Goal: Navigation & Orientation: Find specific page/section

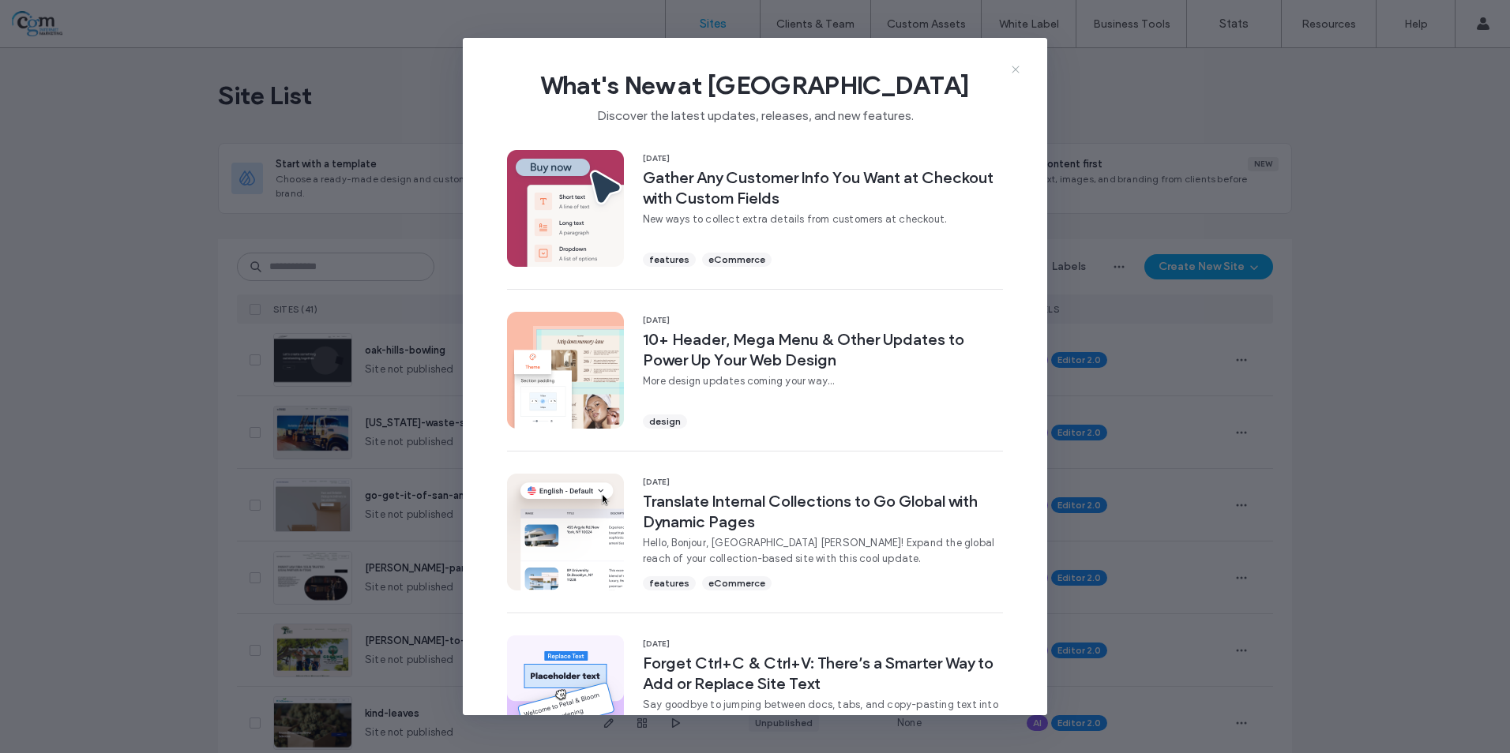
click at [1017, 69] on icon at bounding box center [1015, 69] width 13 height 13
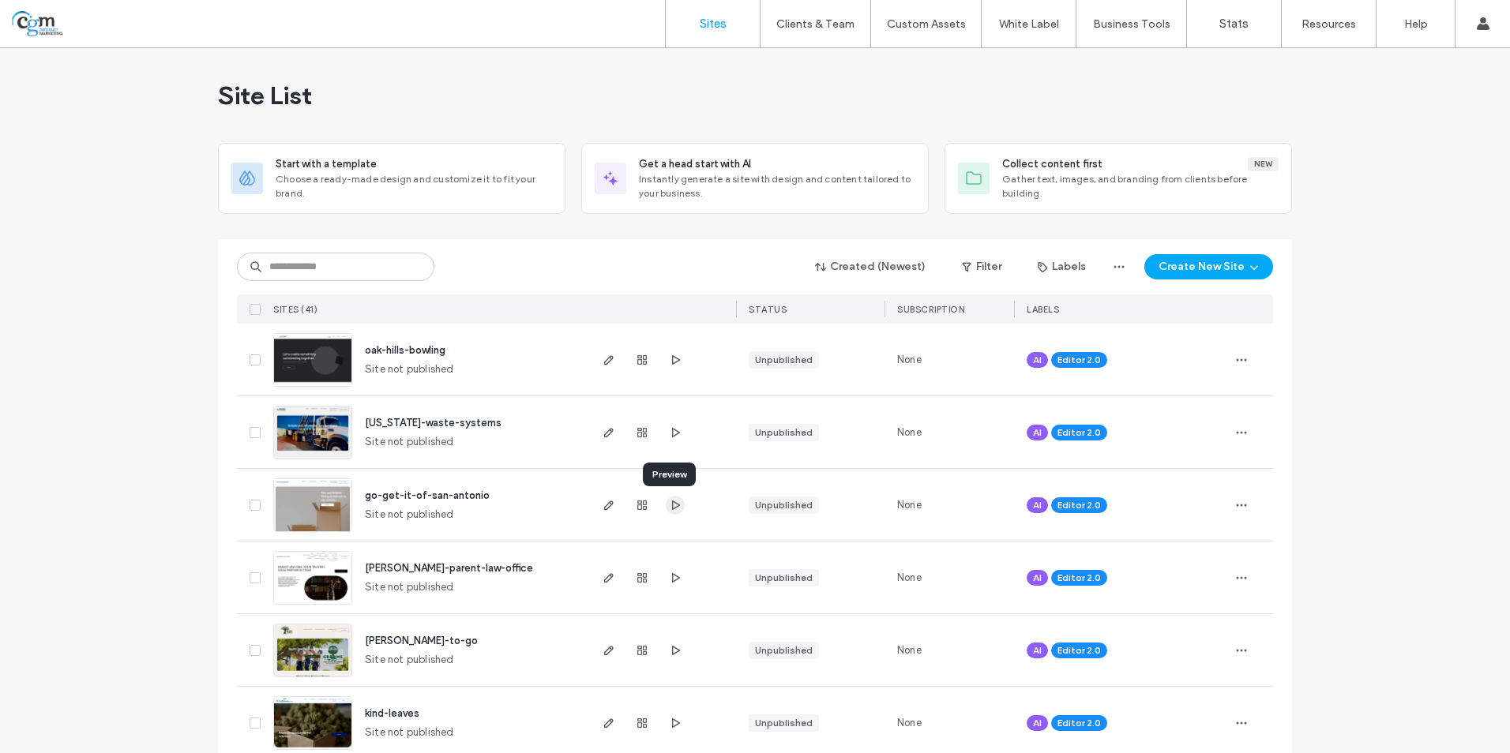
click at [672, 502] on use "button" at bounding box center [676, 504] width 8 height 9
click at [306, 722] on img at bounding box center [312, 750] width 77 height 107
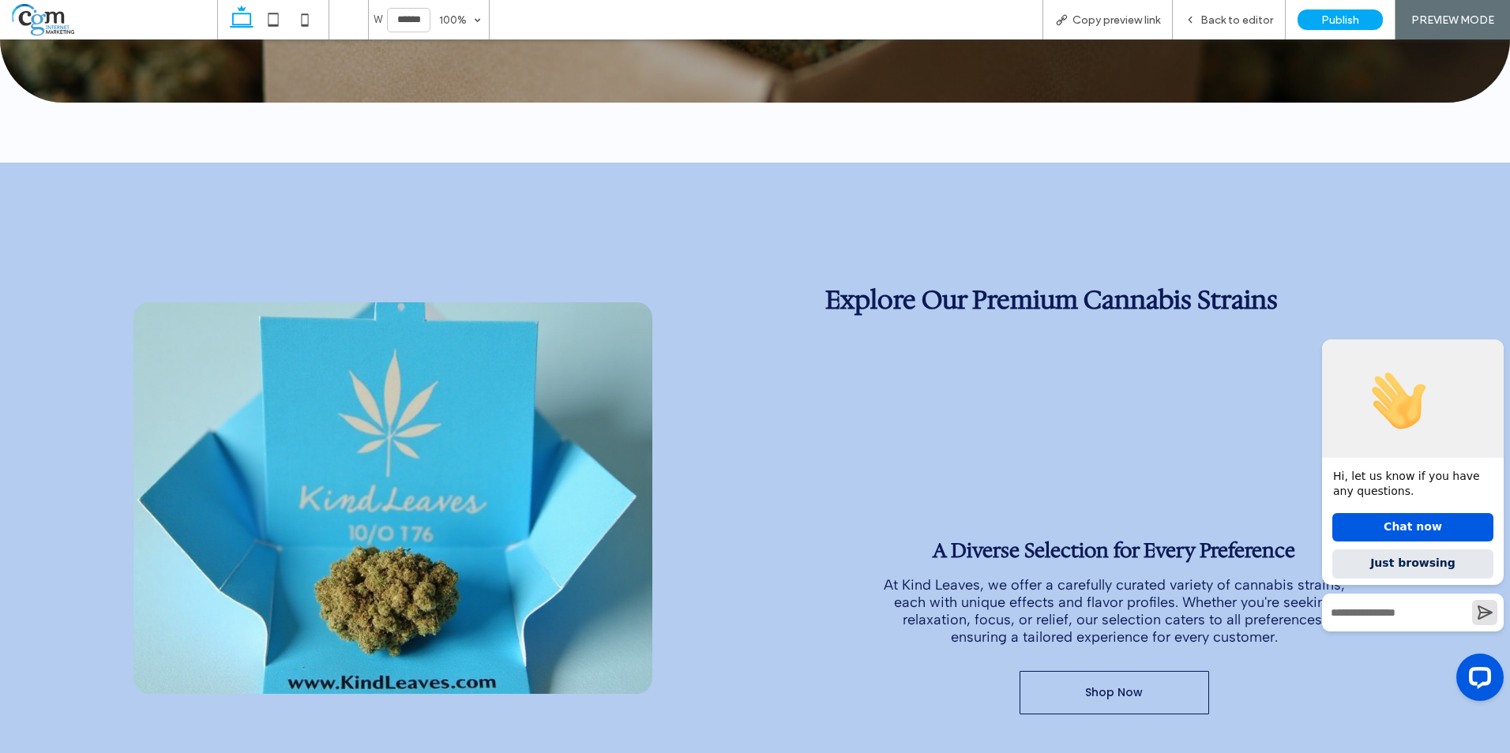
scroll to position [316, 0]
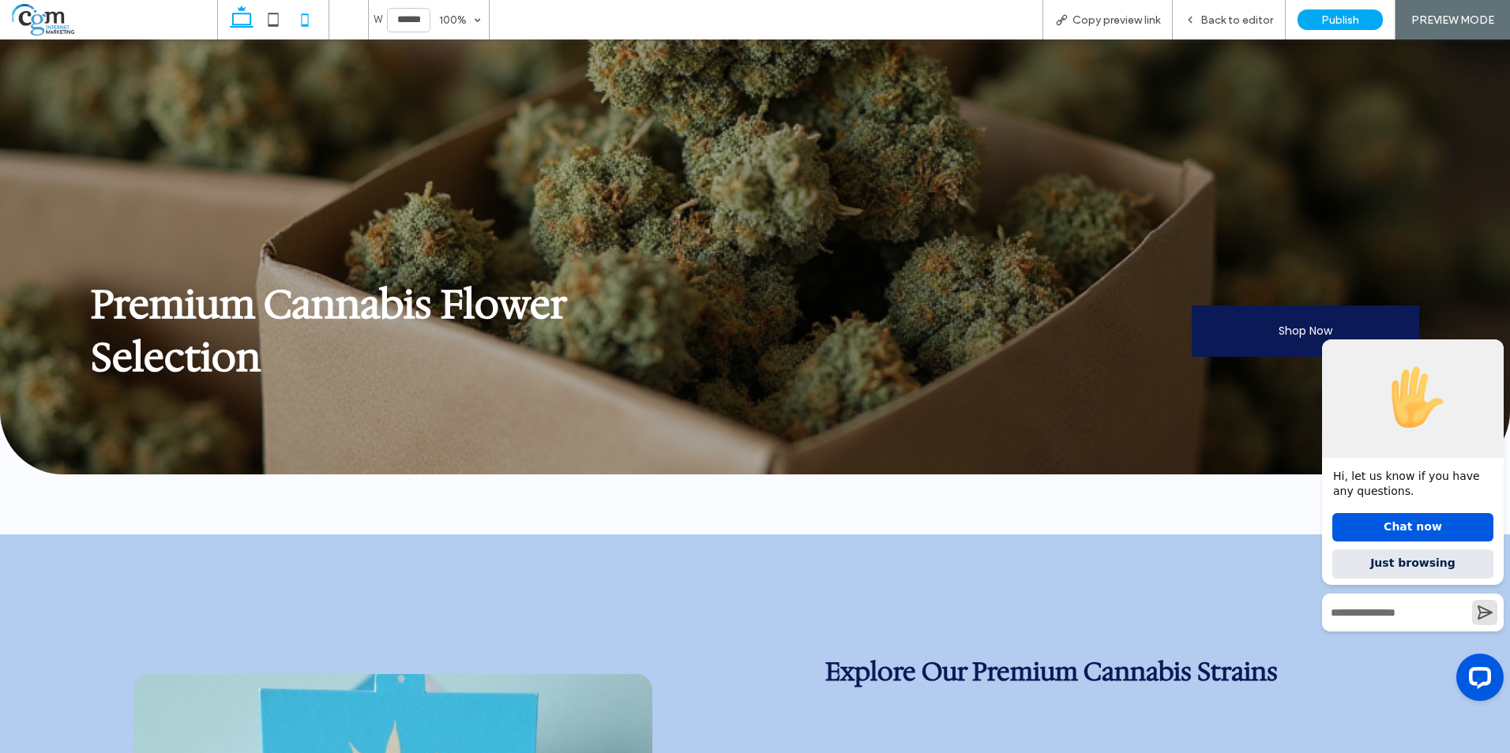
click at [308, 31] on icon at bounding box center [305, 20] width 32 height 32
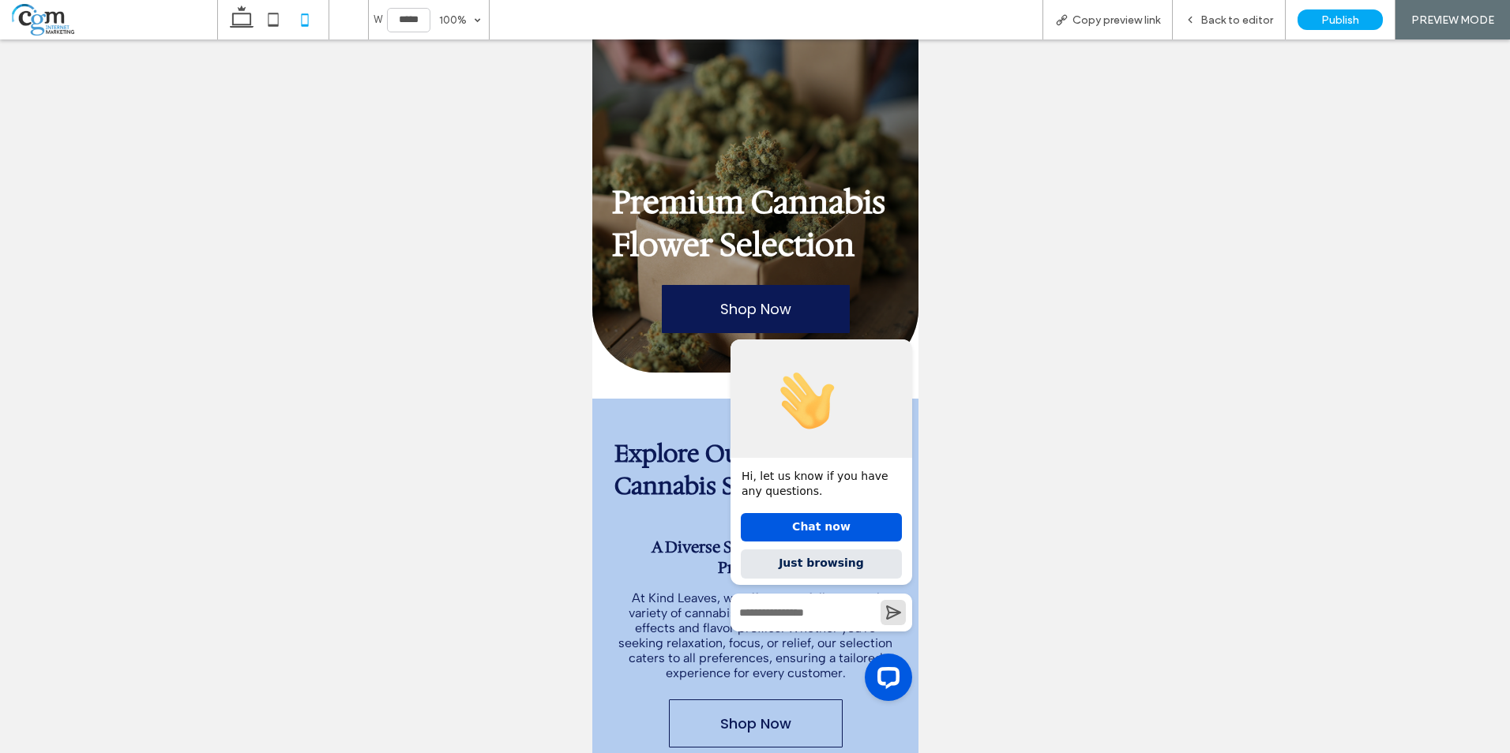
scroll to position [0, 0]
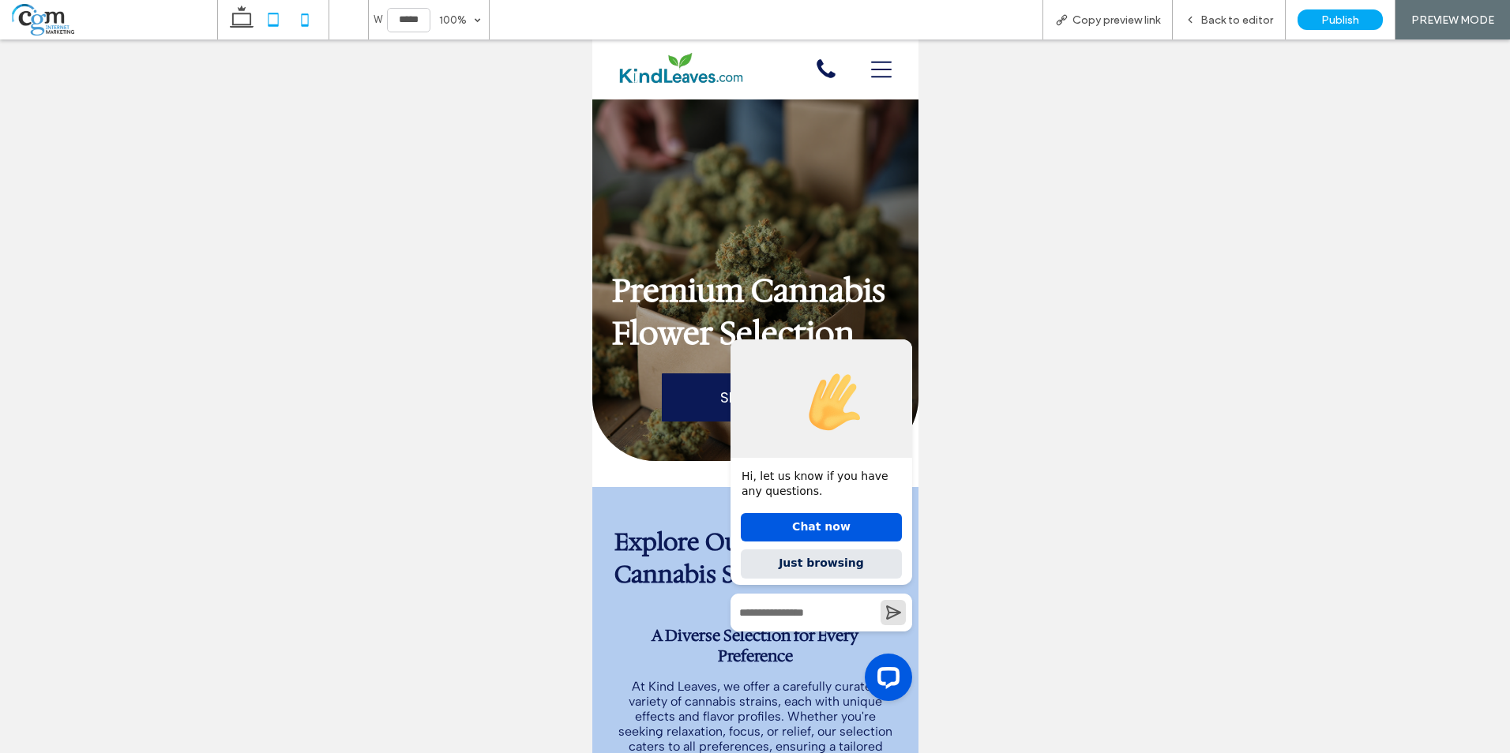
click at [274, 20] on icon at bounding box center [273, 20] width 32 height 32
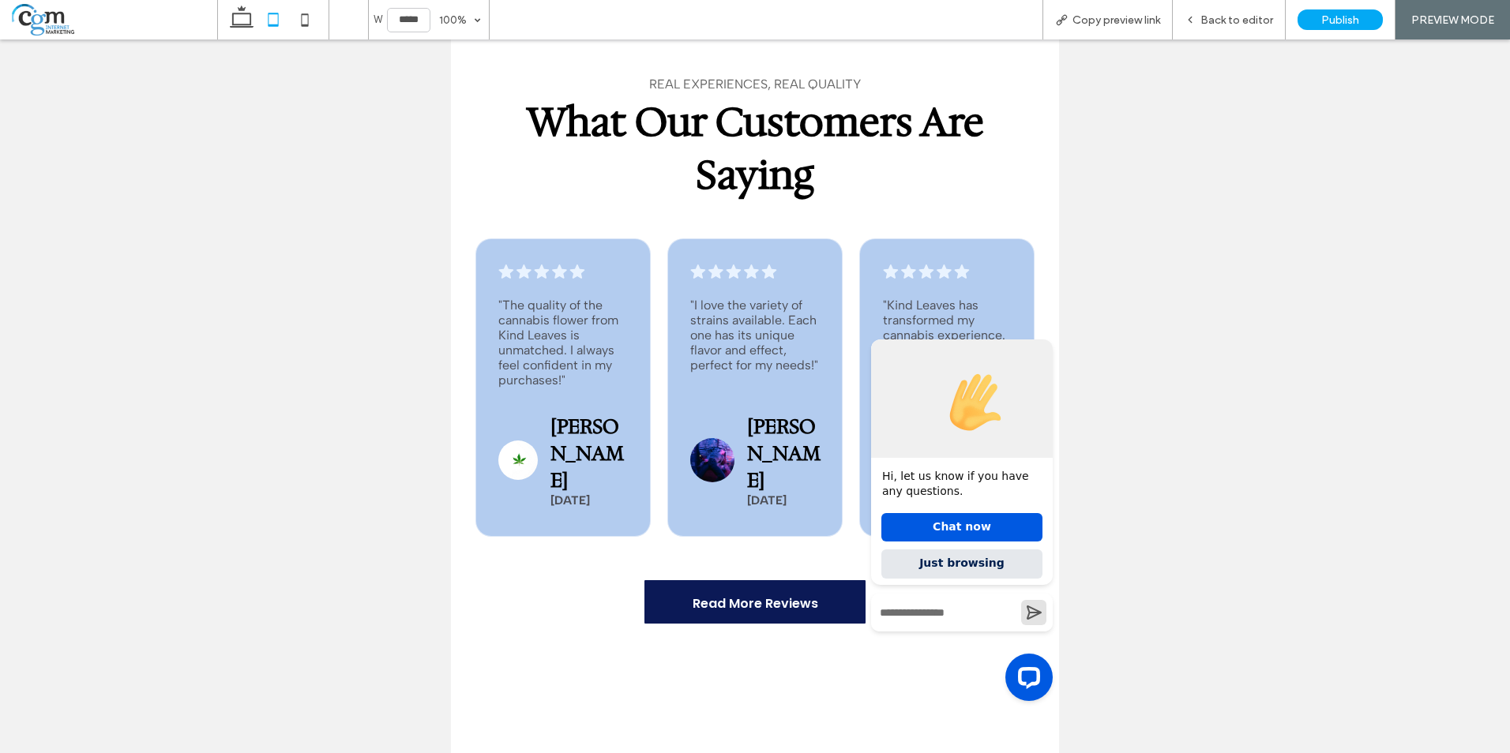
scroll to position [1658, 0]
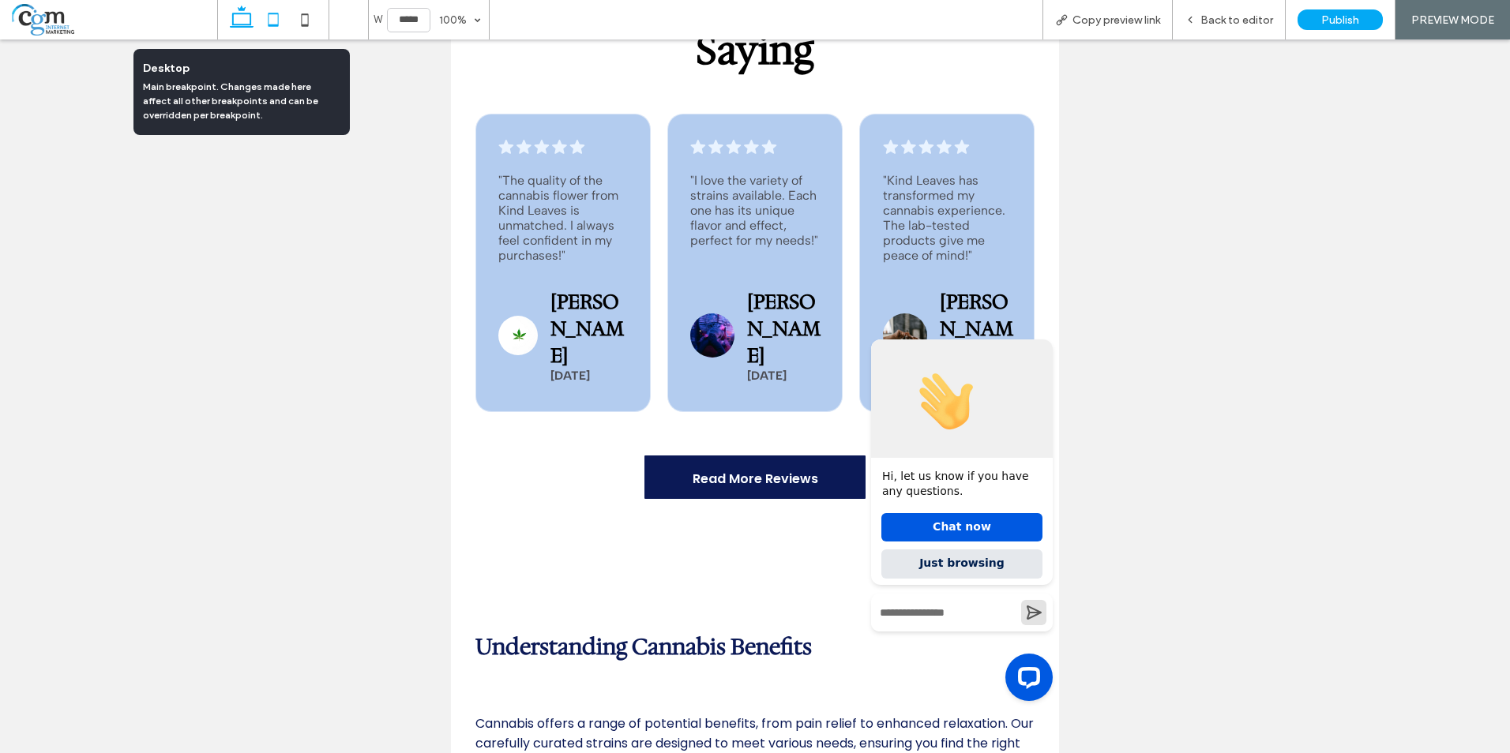
click at [234, 23] on icon at bounding box center [242, 20] width 32 height 32
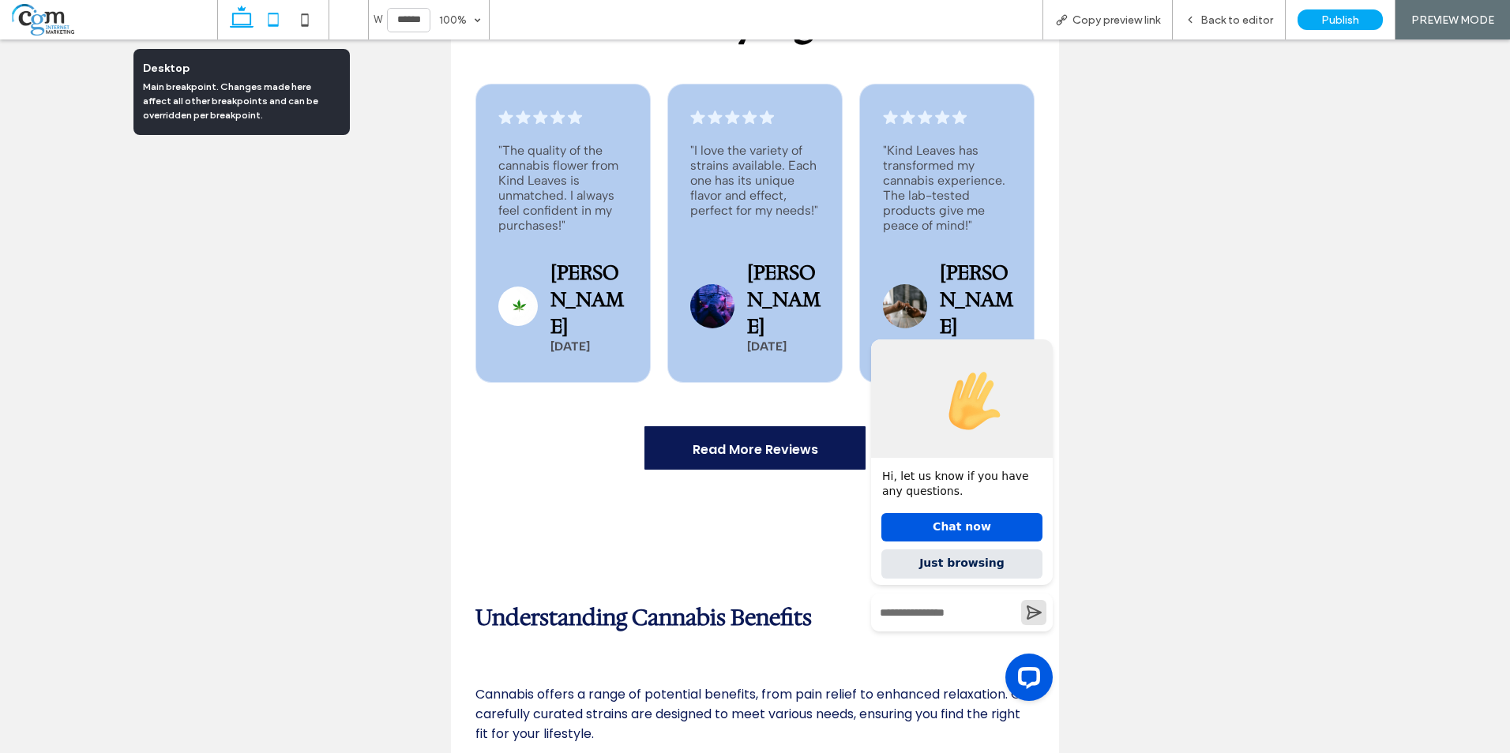
scroll to position [1641, 0]
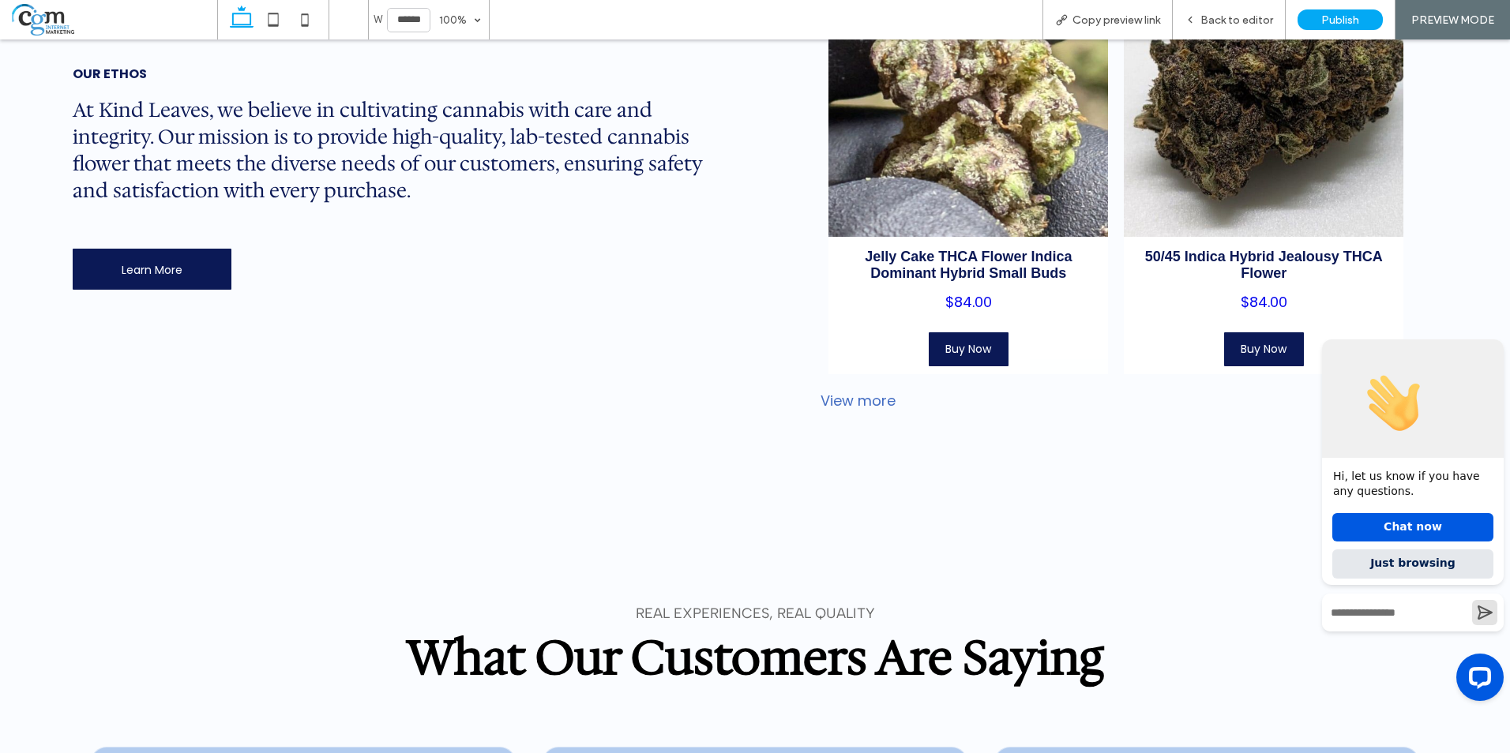
click at [117, 560] on div "What Our Customers Are Saying Real Experiences, Real Quality" at bounding box center [755, 594] width 1510 height 246
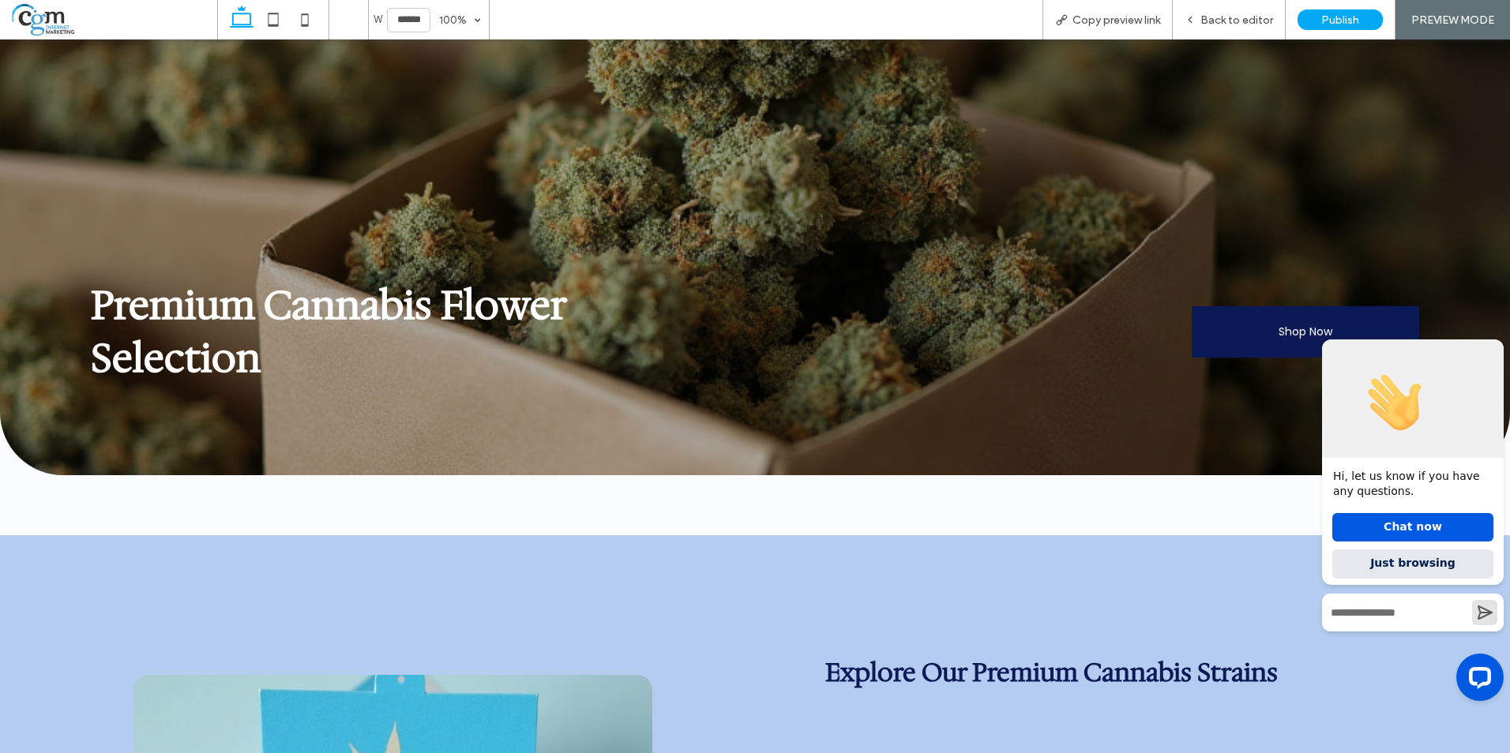
scroll to position [0, 0]
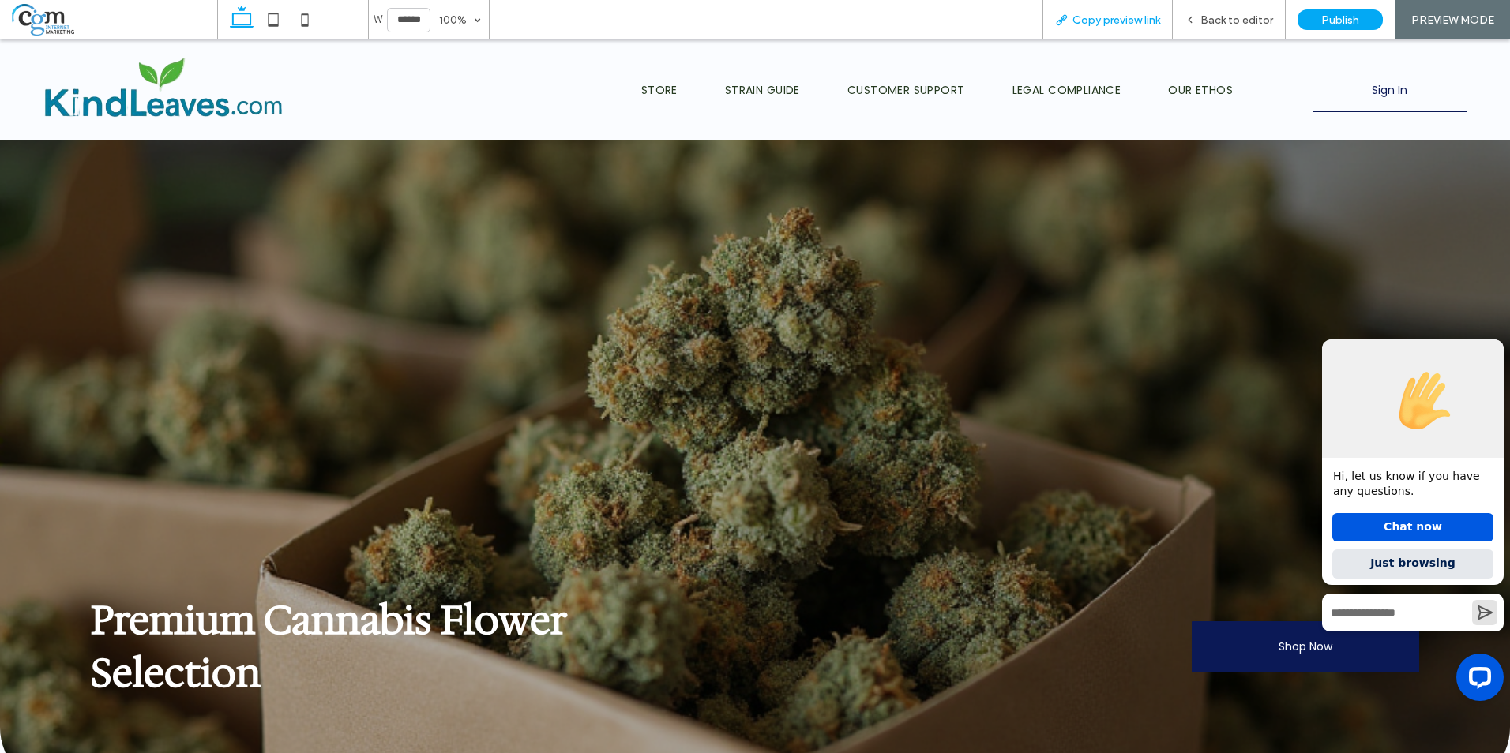
click at [1137, 24] on span "Copy preview link" at bounding box center [1116, 19] width 88 height 13
click at [1447, 252] on div "Premium Cannabis Flower Selection Shop Now" at bounding box center [755, 465] width 1510 height 649
click at [134, 111] on img at bounding box center [164, 90] width 242 height 67
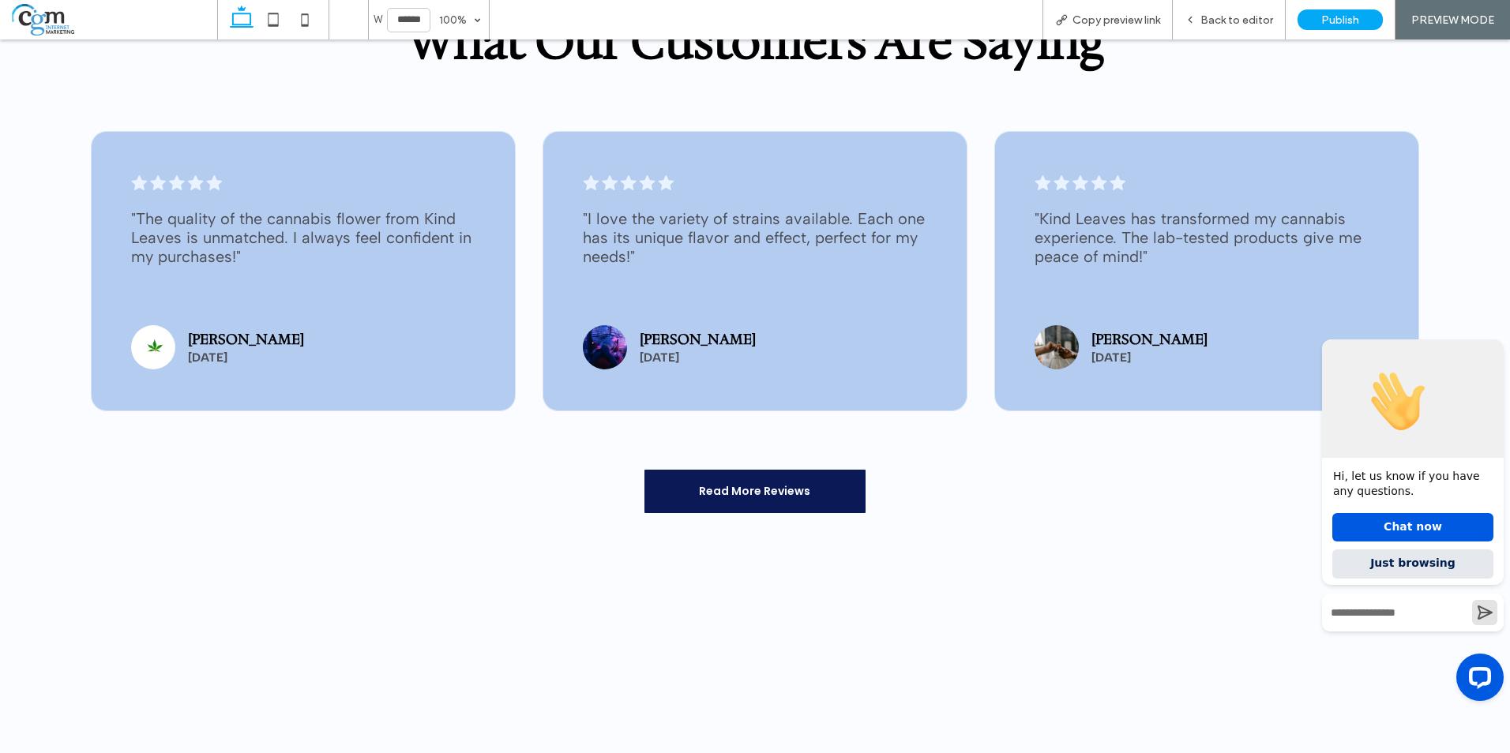
scroll to position [2527, 0]
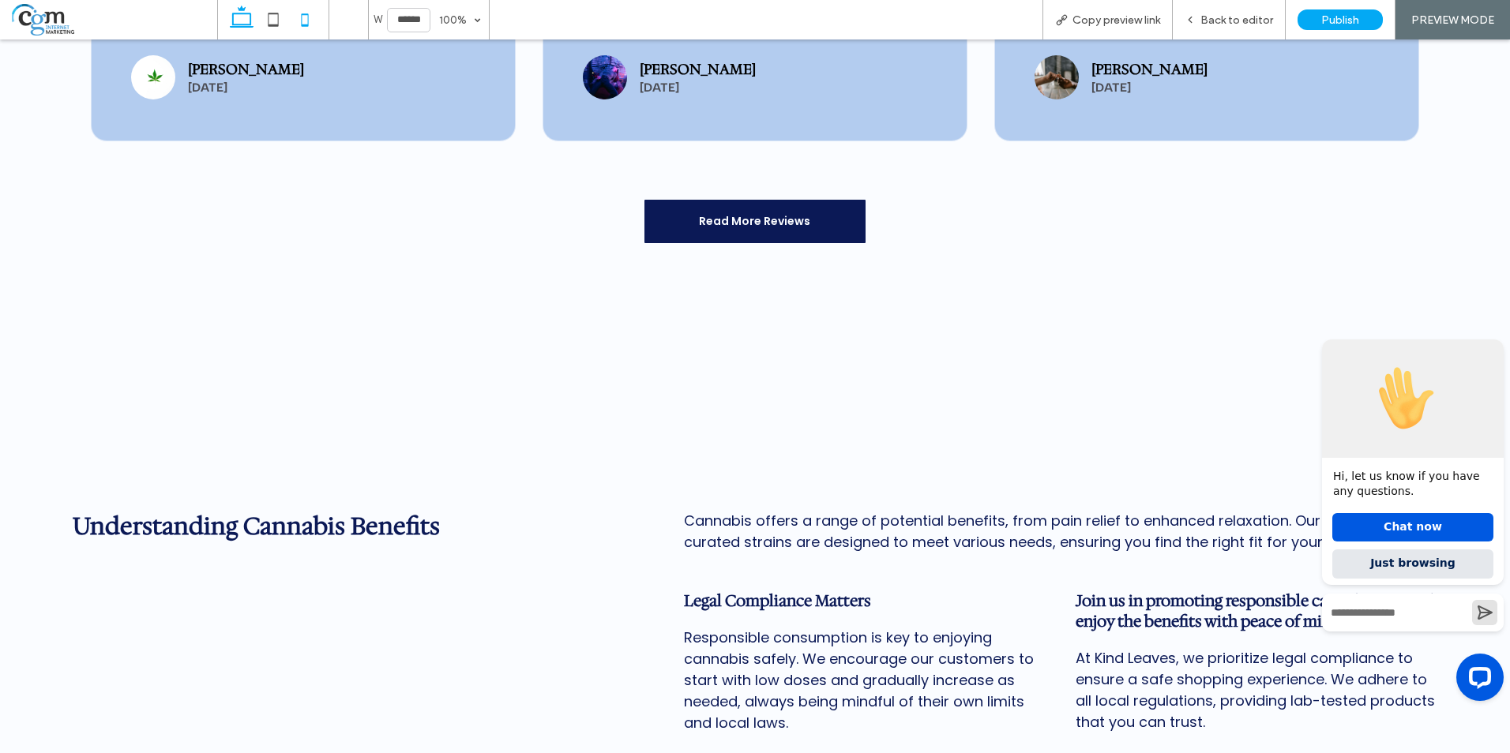
click at [307, 21] on icon at bounding box center [305, 20] width 32 height 32
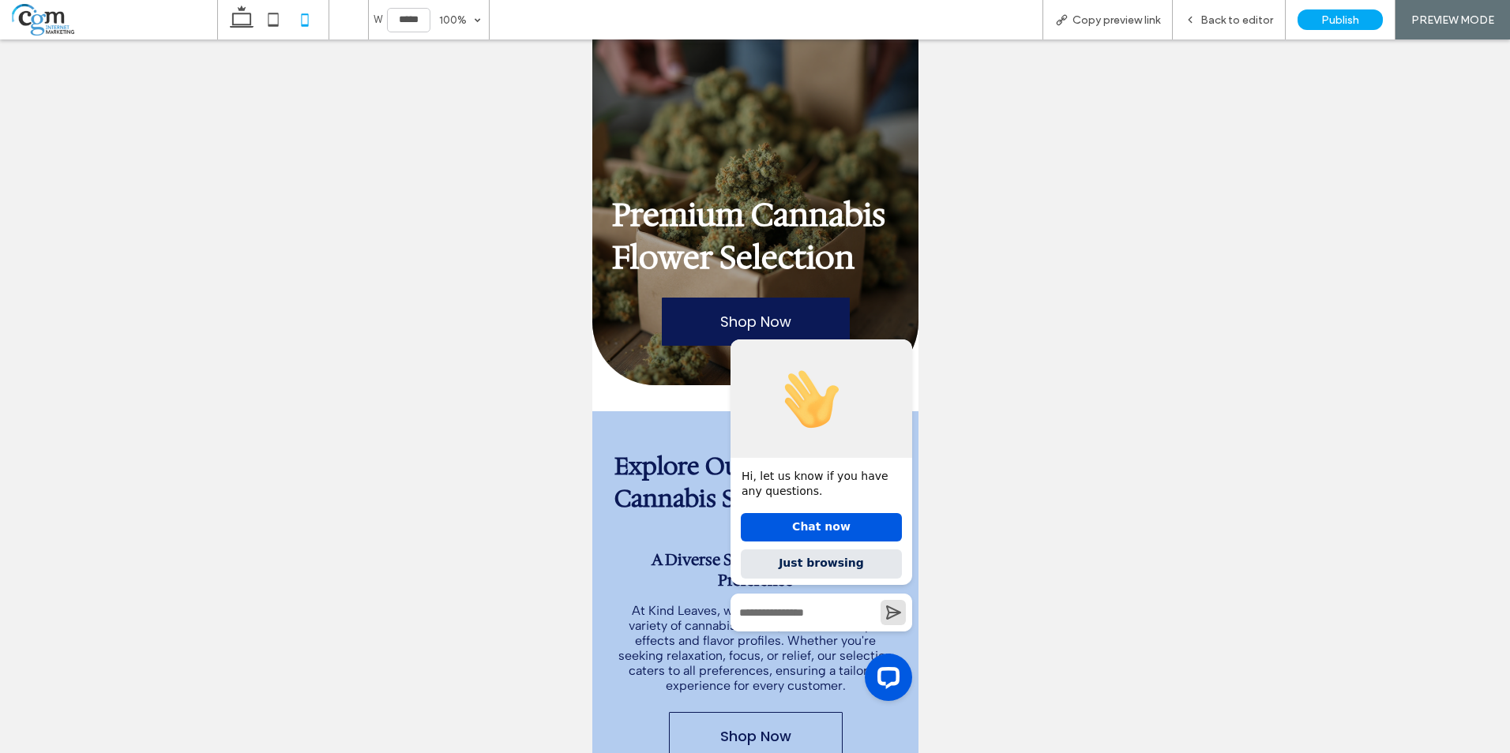
scroll to position [0, 0]
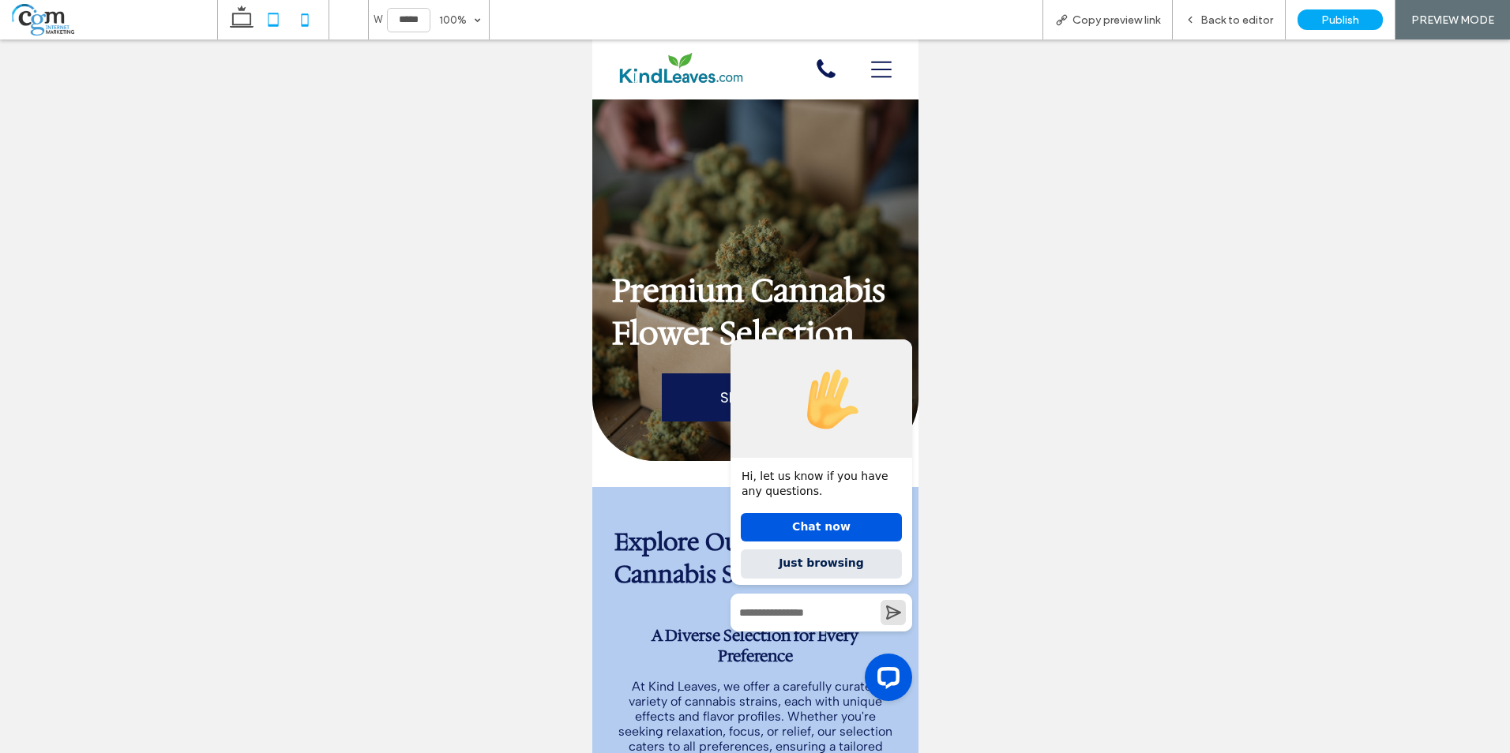
click at [263, 23] on icon at bounding box center [273, 20] width 32 height 32
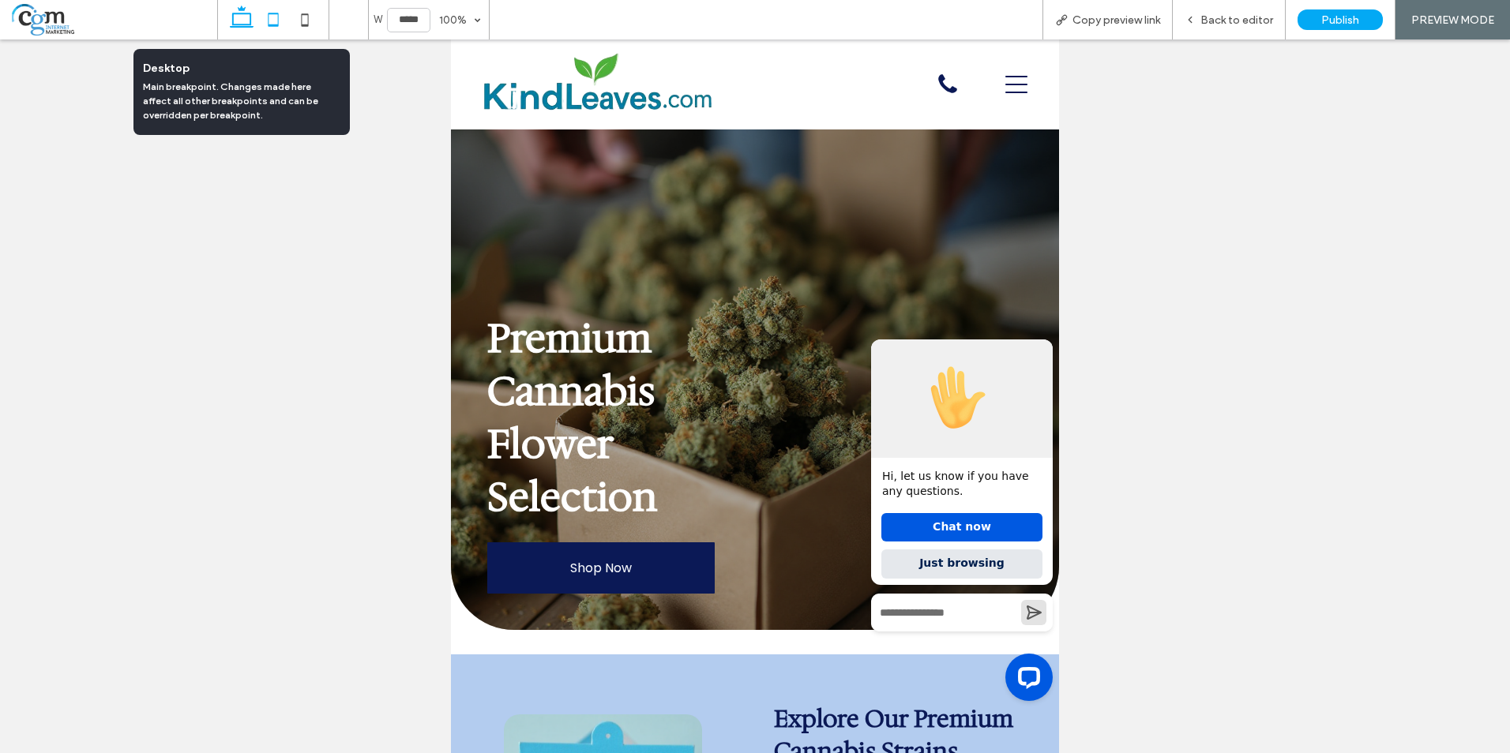
click at [233, 9] on icon at bounding box center [242, 20] width 32 height 32
type input "******"
